Goal: Task Accomplishment & Management: Manage account settings

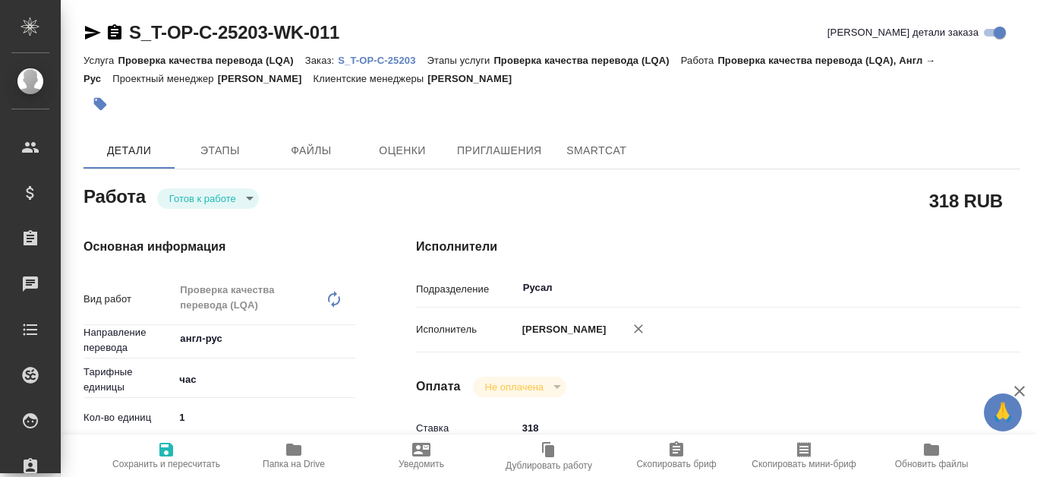
type textarea "x"
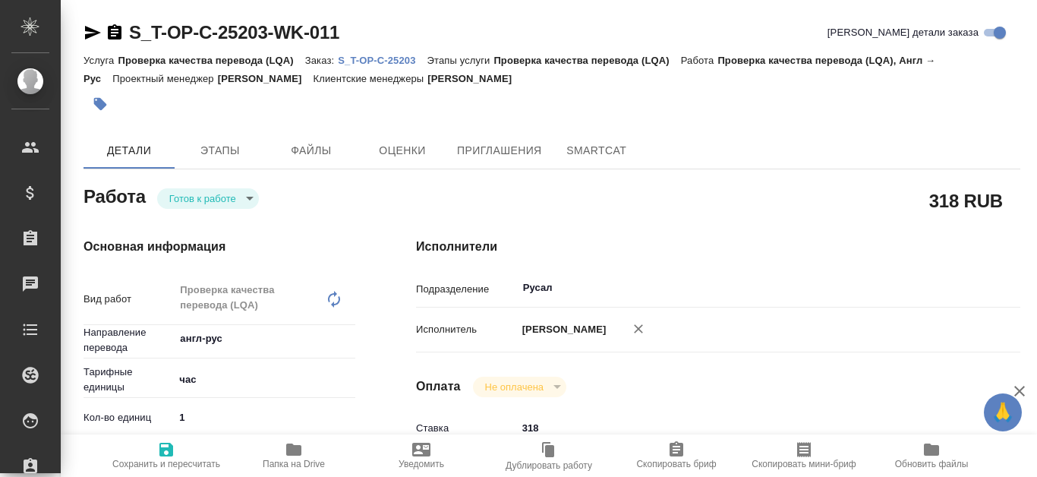
type textarea "x"
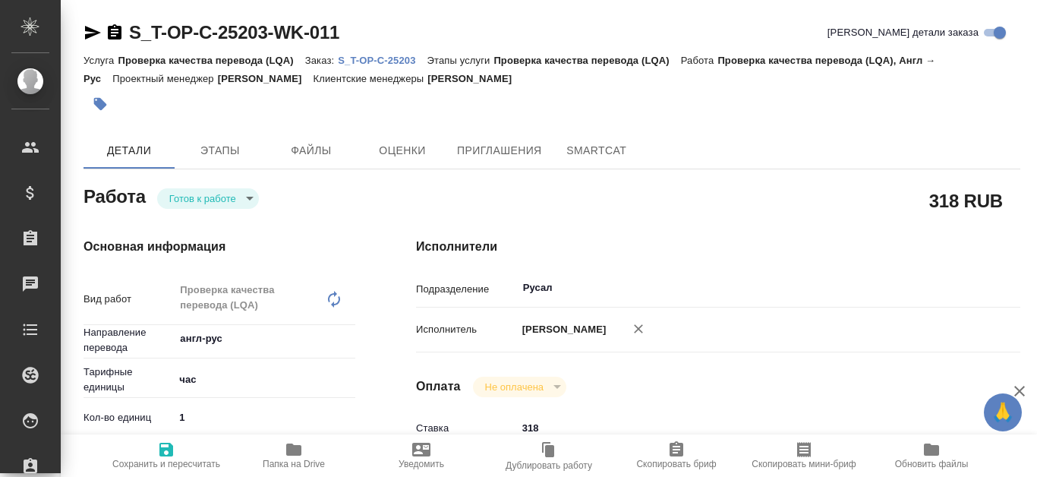
type textarea "x"
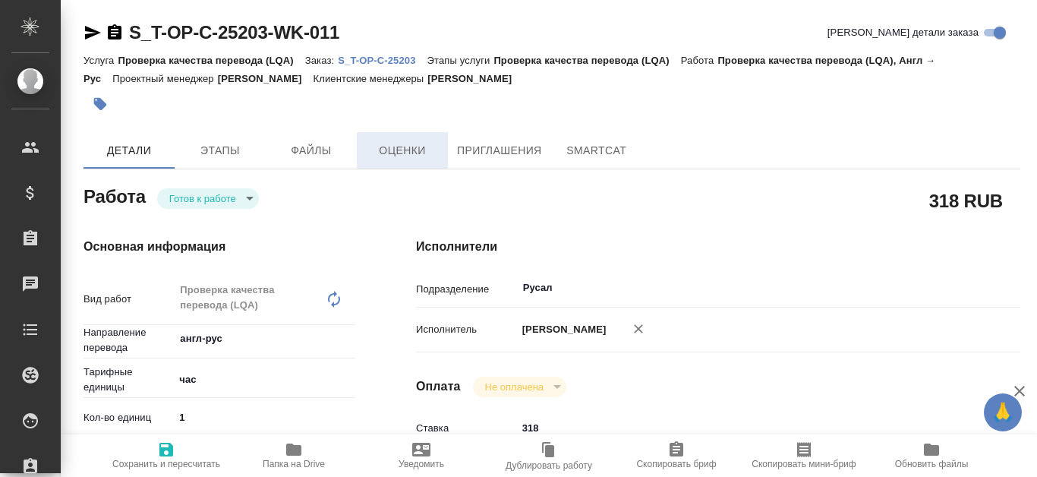
type textarea "x"
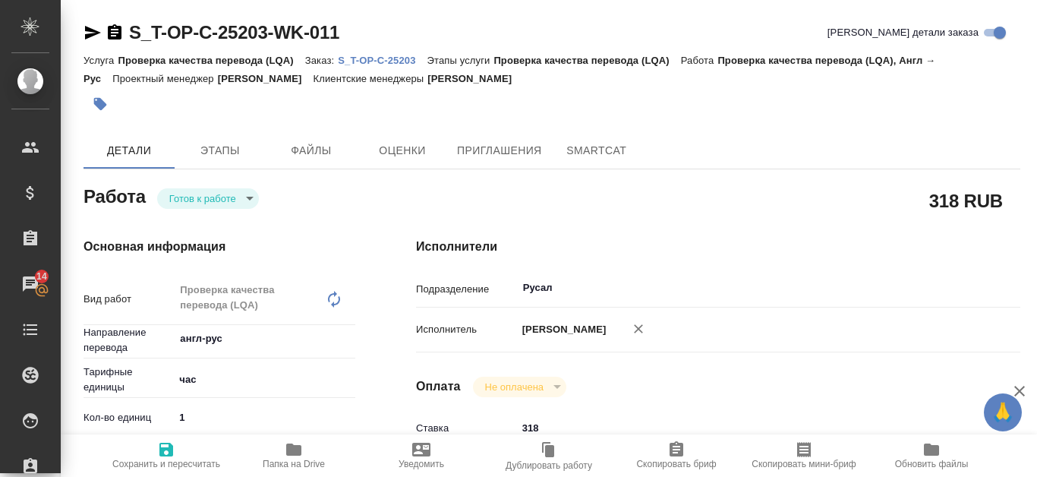
click at [374, 61] on p "S_T-OP-C-25203" at bounding box center [382, 60] width 89 height 11
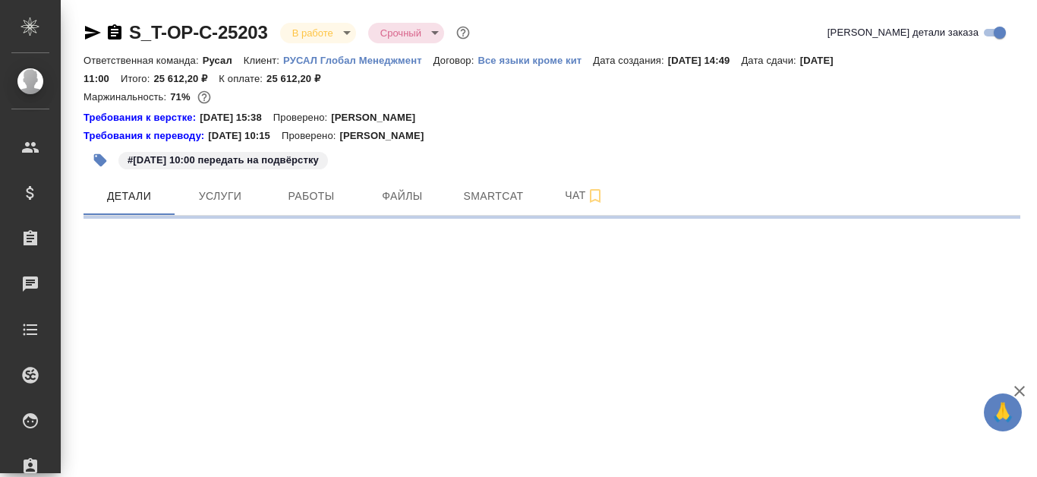
select select "RU"
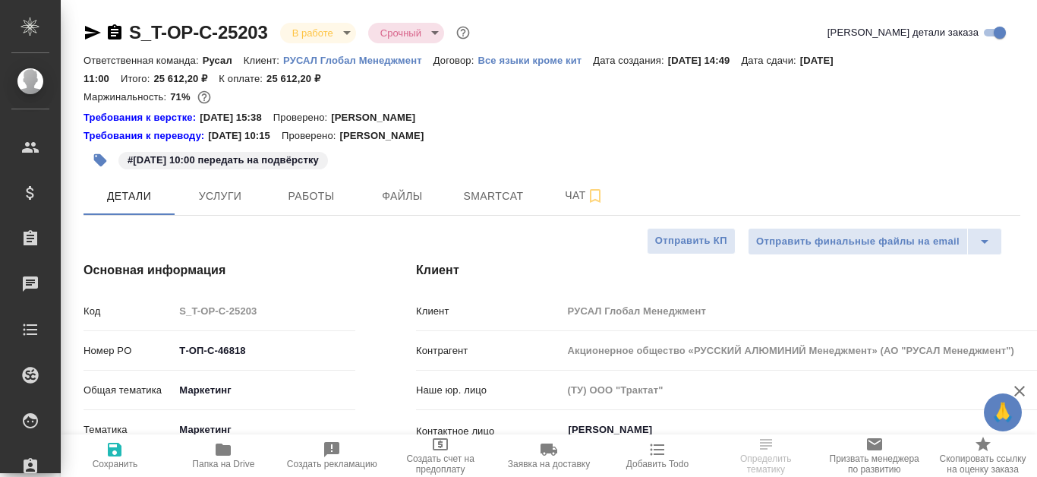
type textarea "x"
click at [323, 207] on button "Работы" at bounding box center [311, 196] width 91 height 38
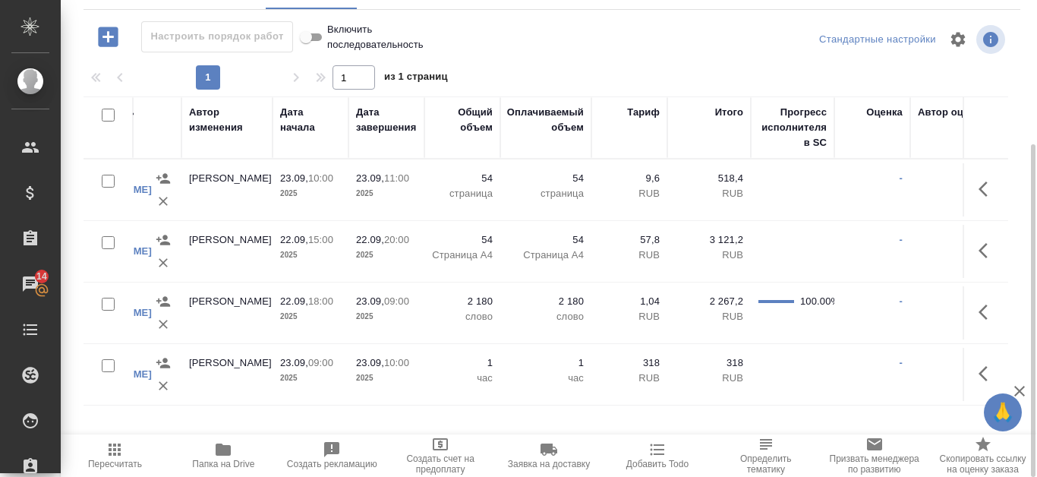
scroll to position [0, 795]
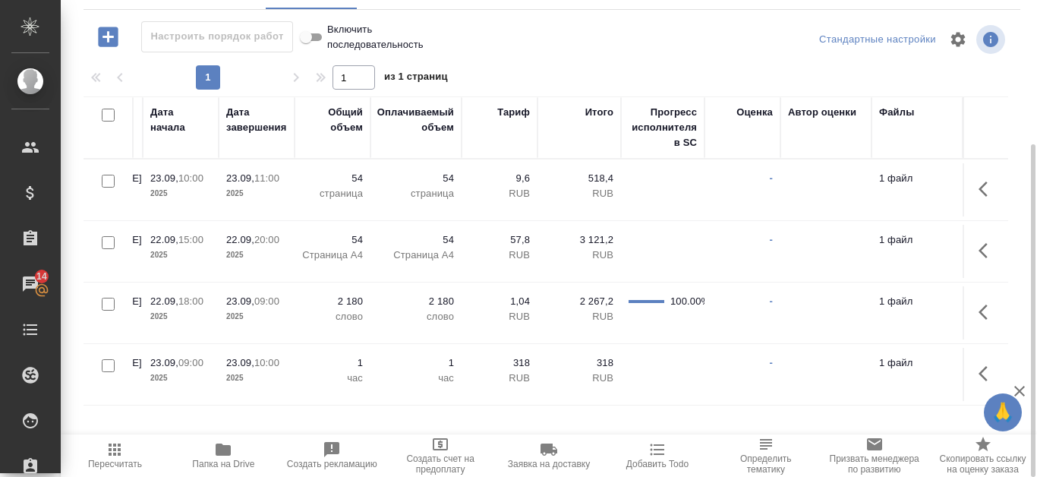
click at [987, 367] on icon "button" at bounding box center [983, 373] width 9 height 15
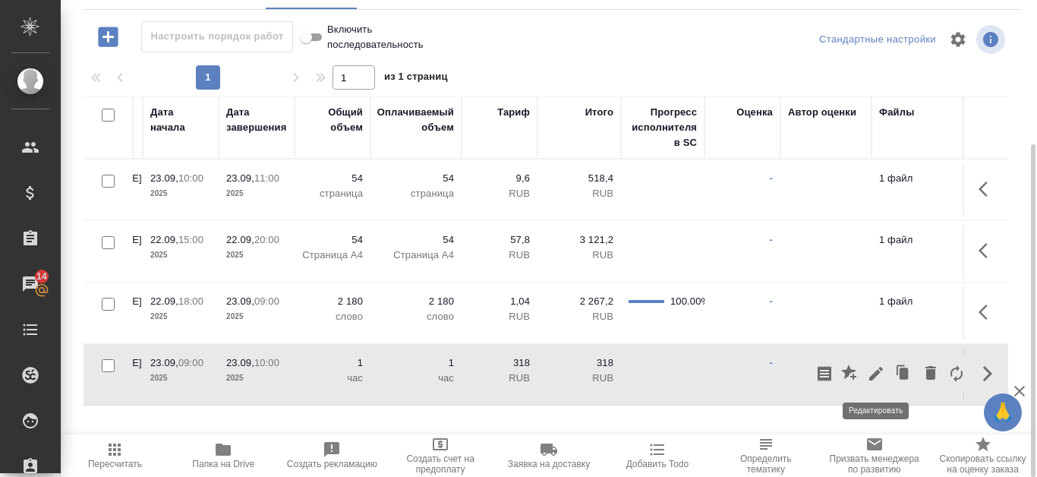
click at [870, 373] on icon "button" at bounding box center [876, 373] width 18 height 18
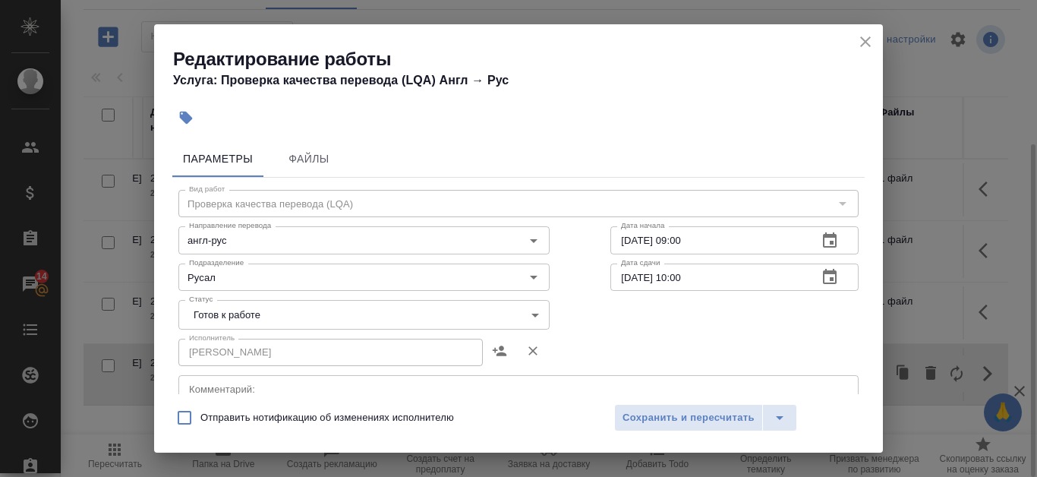
click at [867, 48] on icon "close" at bounding box center [865, 42] width 18 height 18
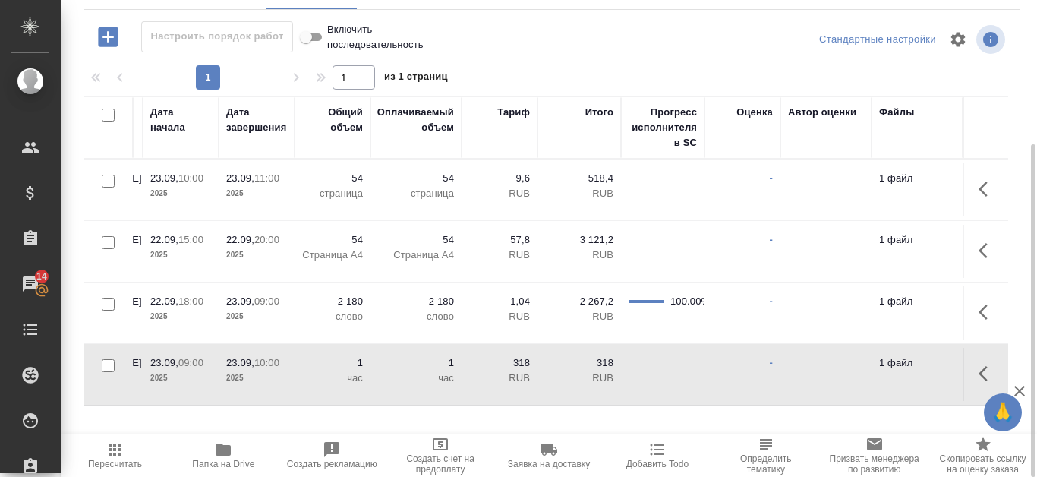
click at [235, 457] on span "Папка на Drive" at bounding box center [223, 454] width 90 height 29
click at [983, 370] on icon "button" at bounding box center [983, 373] width 9 height 15
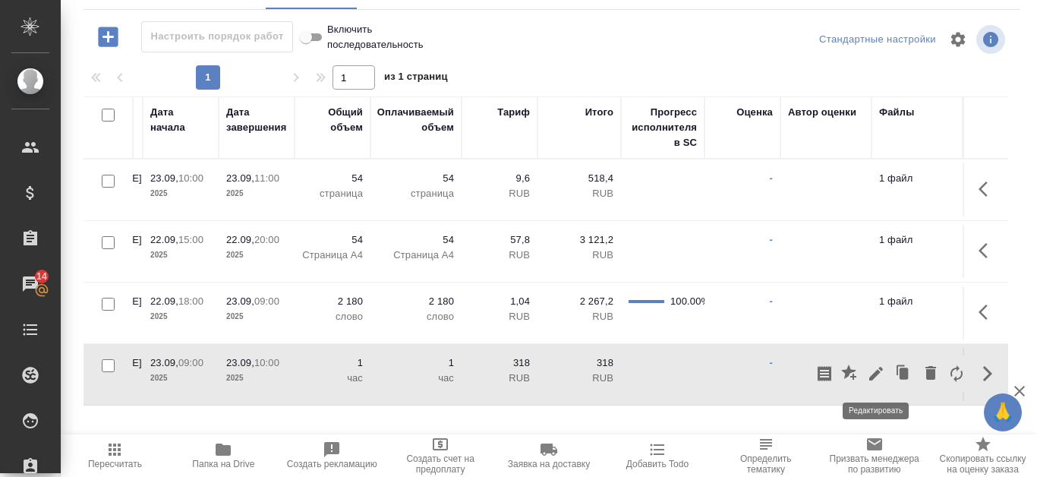
click at [874, 369] on icon "button" at bounding box center [876, 373] width 18 height 18
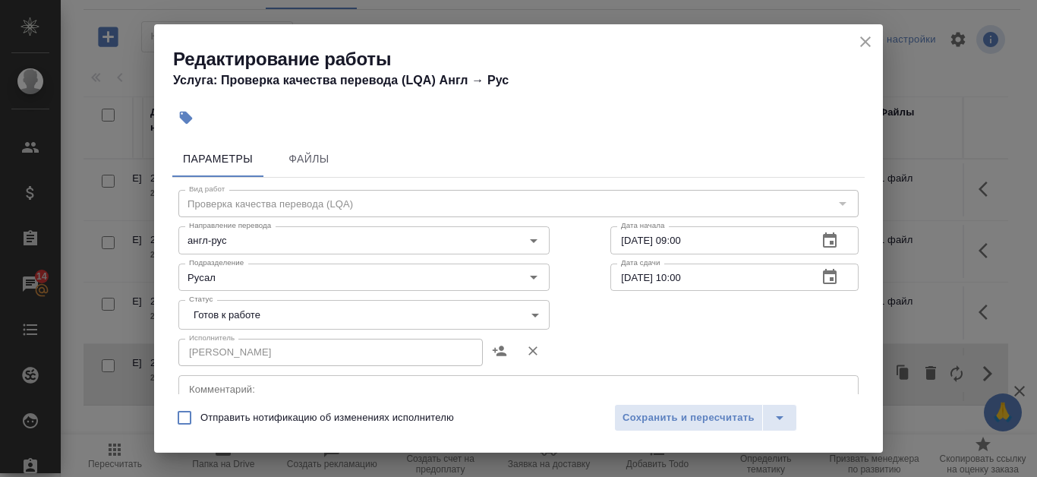
click at [335, 323] on body "🙏 .cls-1 fill:#fff; AWATERA Kanataeva Ekaterina Клиенты Спецификации Заказы 14 …" at bounding box center [518, 238] width 1037 height 477
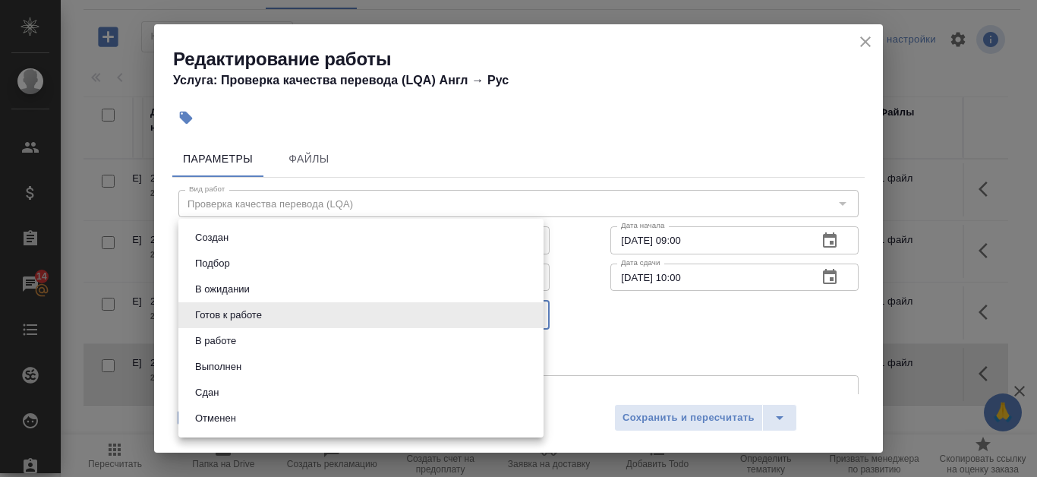
click at [319, 392] on li "Сдан" at bounding box center [360, 393] width 365 height 26
type input "closed"
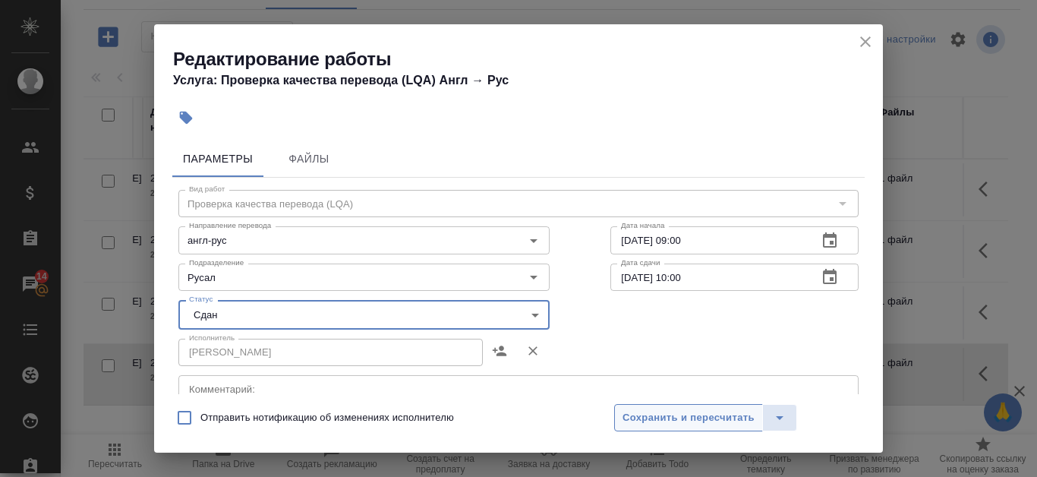
click at [679, 418] on span "Сохранить и пересчитать" at bounding box center [689, 417] width 132 height 17
